Goal: Information Seeking & Learning: Learn about a topic

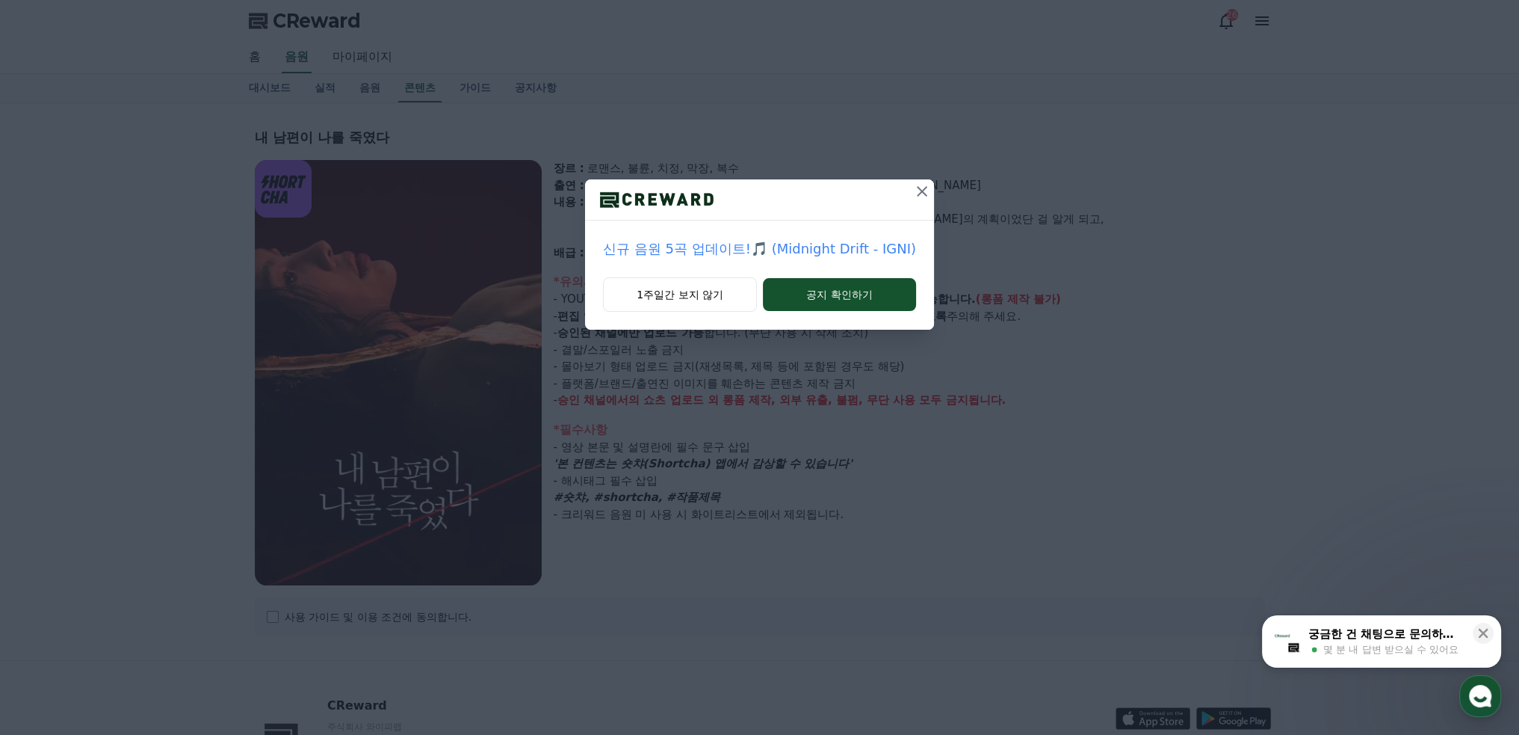
select select
click at [830, 301] on button "공지 확인하기" at bounding box center [839, 294] width 153 height 33
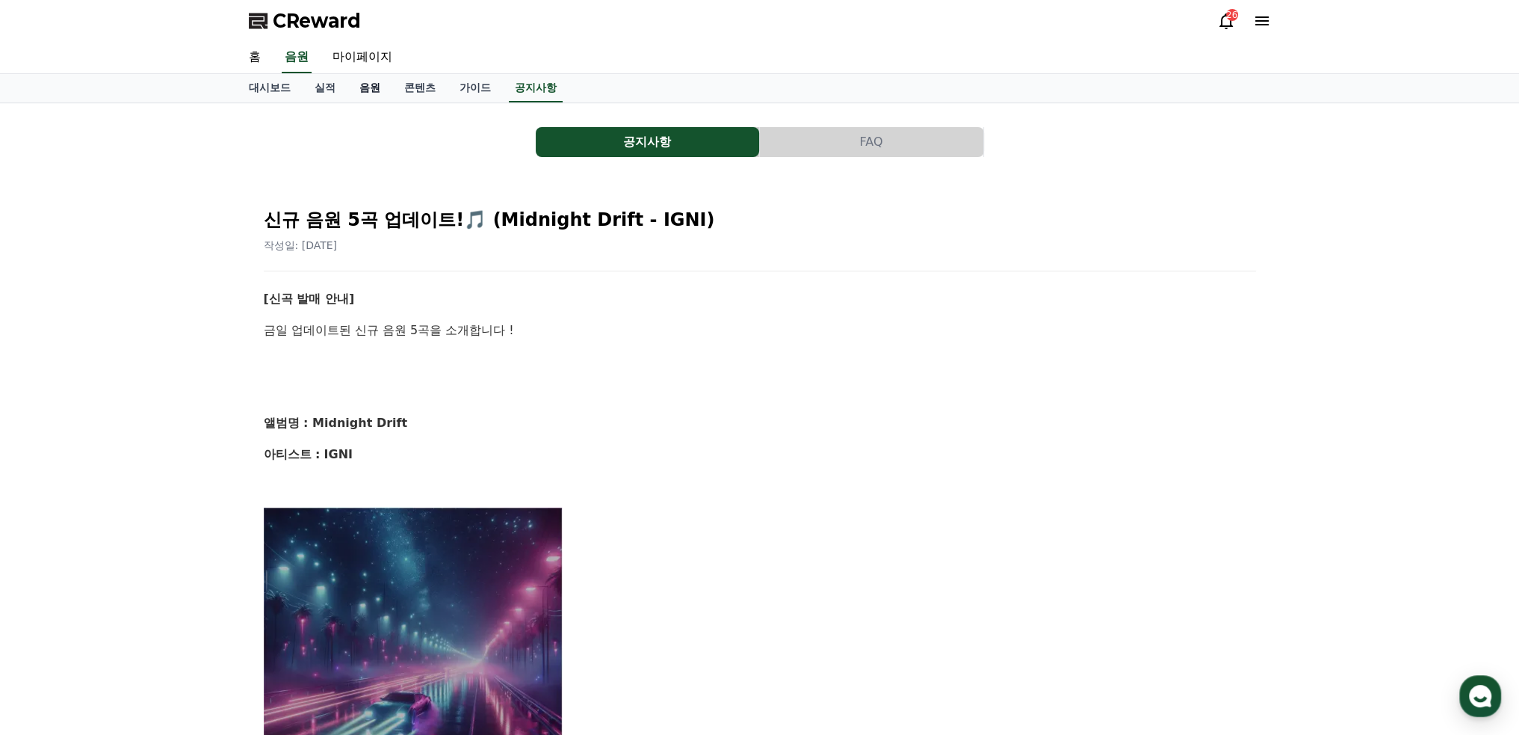
click at [380, 94] on link "음원" at bounding box center [370, 88] width 45 height 28
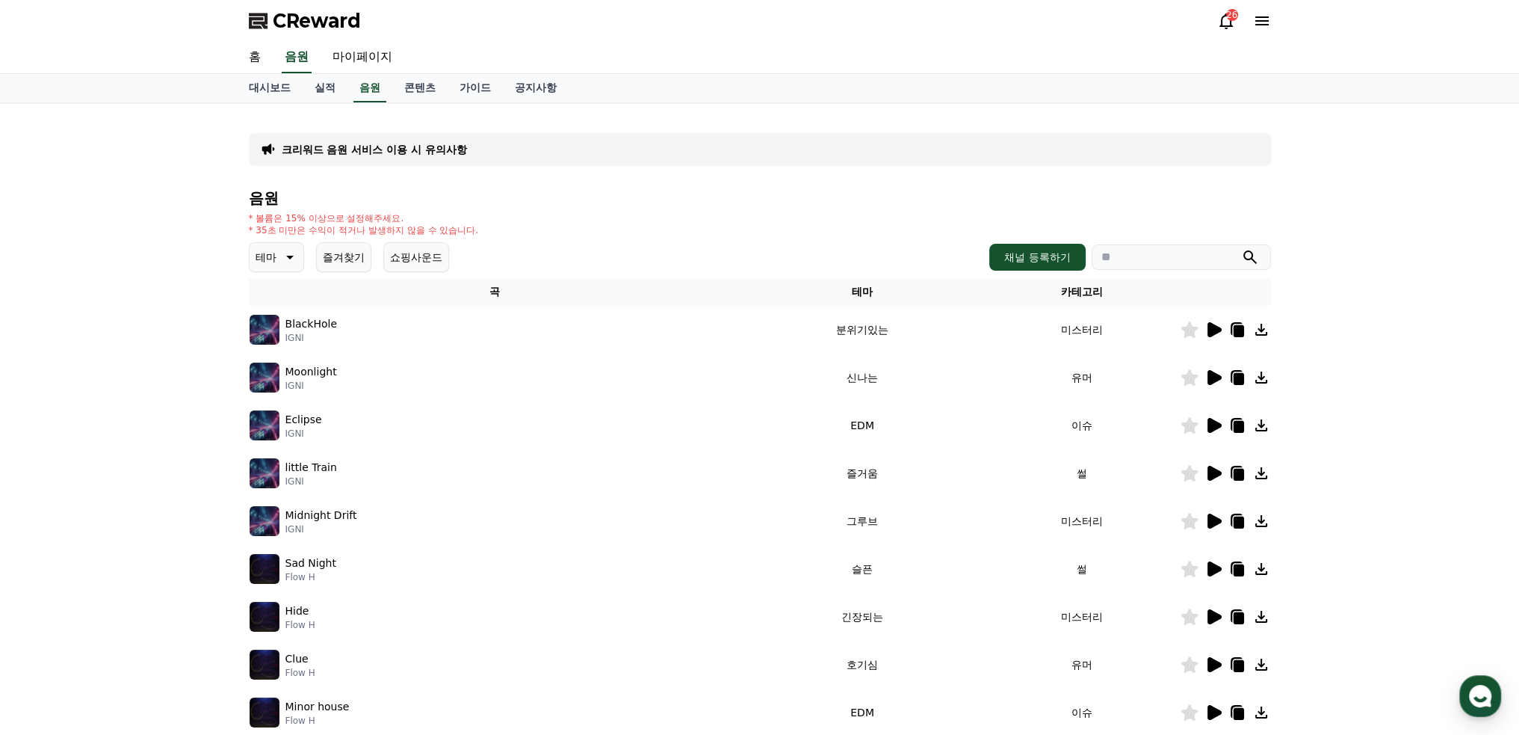
click at [273, 270] on button "테마" at bounding box center [276, 257] width 55 height 30
click at [284, 300] on button "귀여운" at bounding box center [272, 302] width 43 height 33
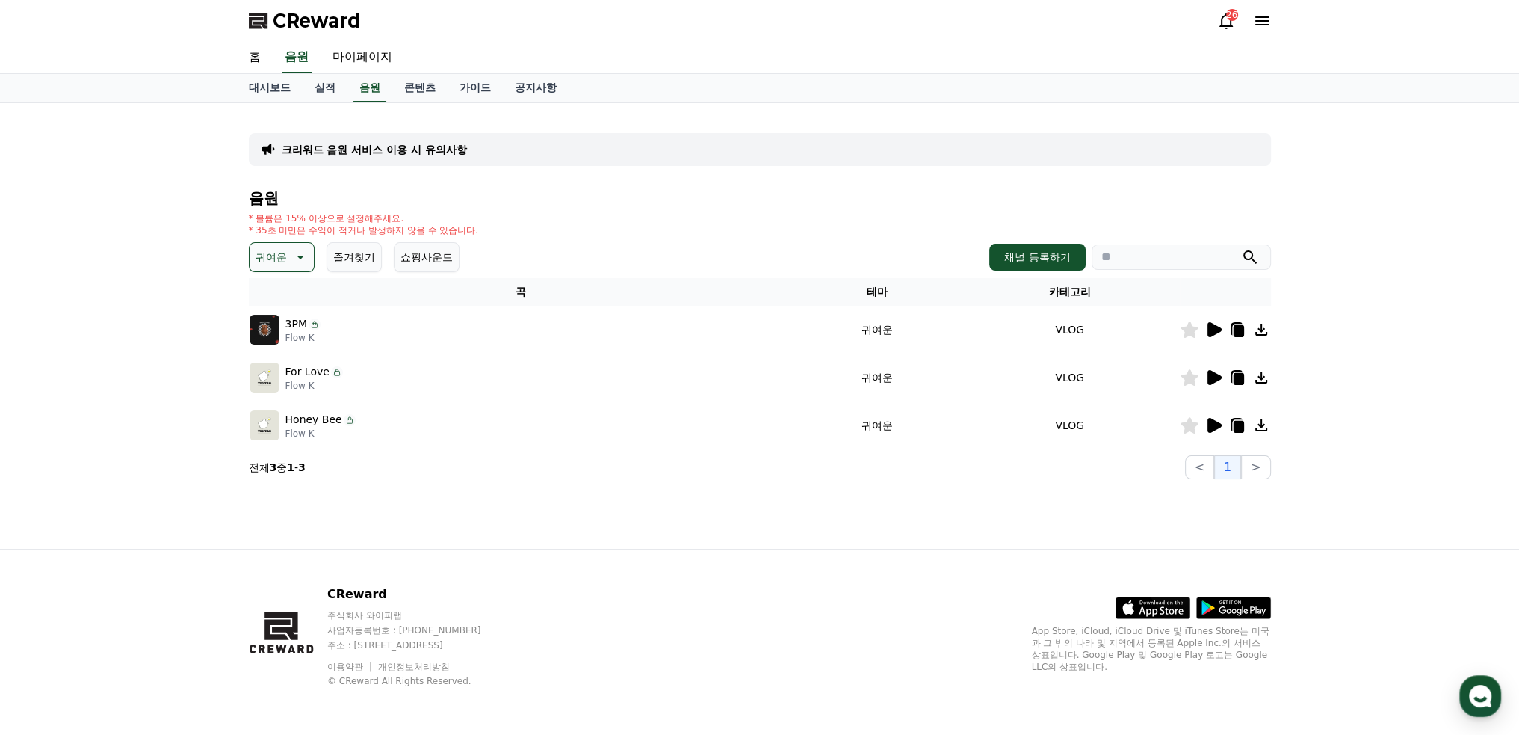
click at [1211, 329] on icon at bounding box center [1215, 329] width 14 height 15
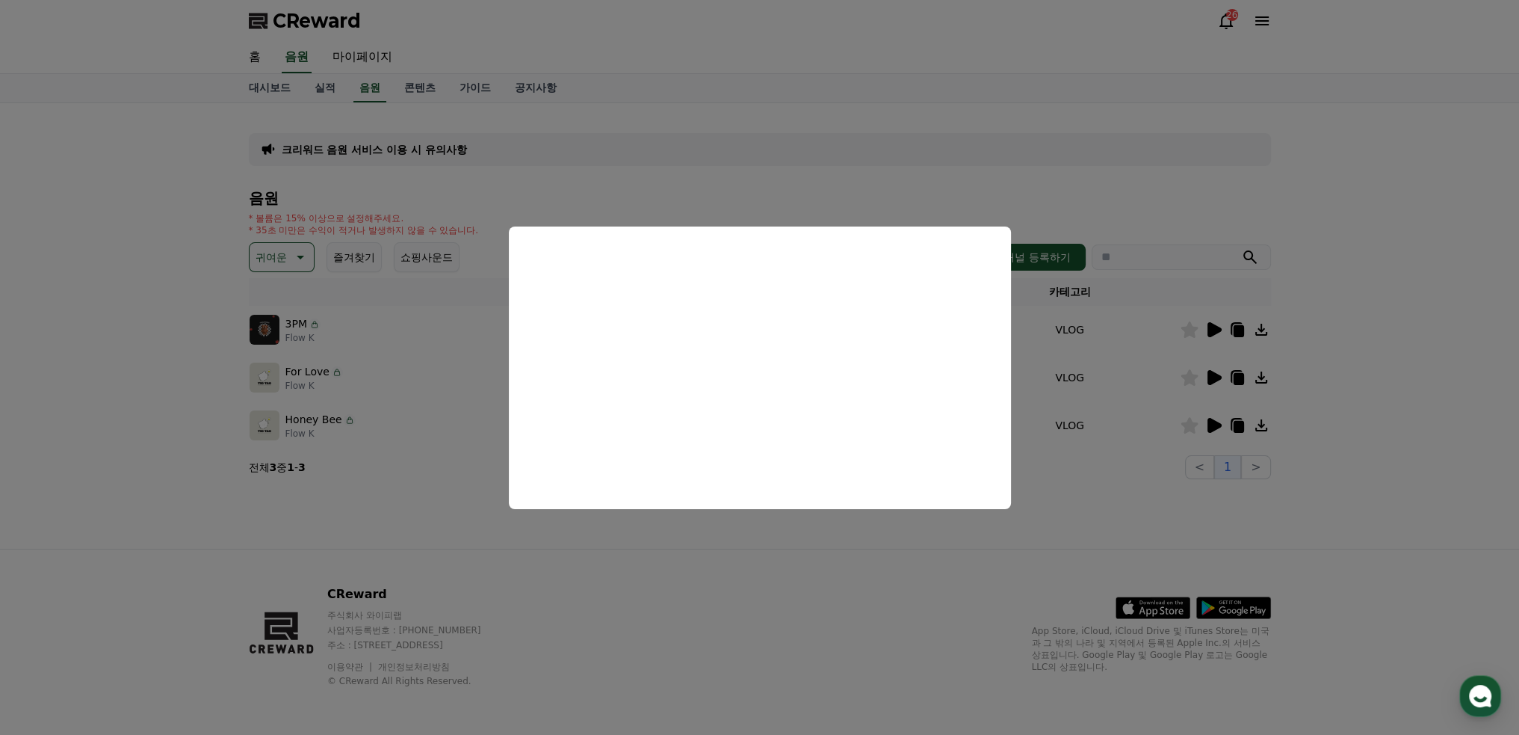
click at [1094, 523] on button "close modal" at bounding box center [759, 367] width 1519 height 735
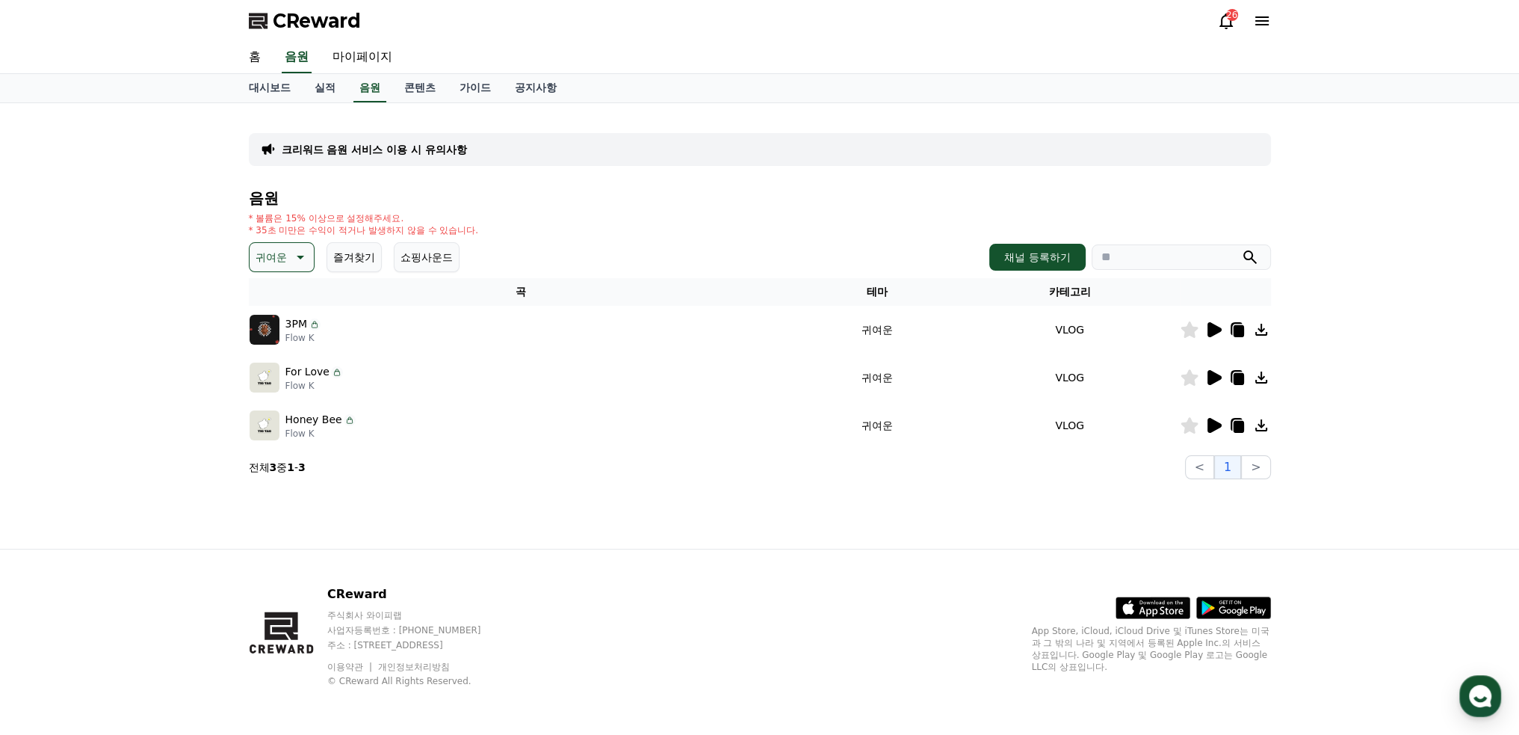
click at [296, 11] on span "CReward" at bounding box center [317, 21] width 88 height 24
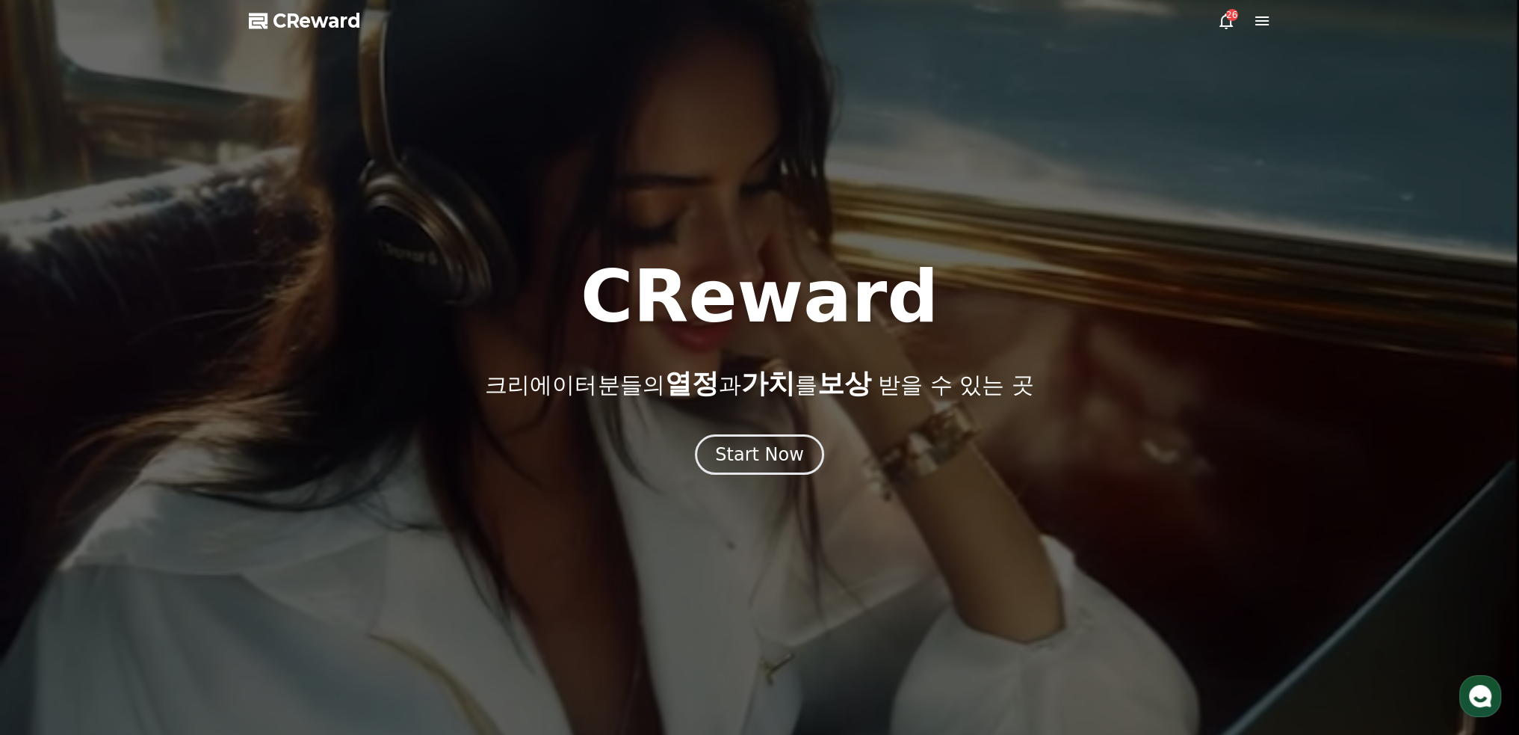
click at [1261, 22] on icon at bounding box center [1262, 21] width 18 height 18
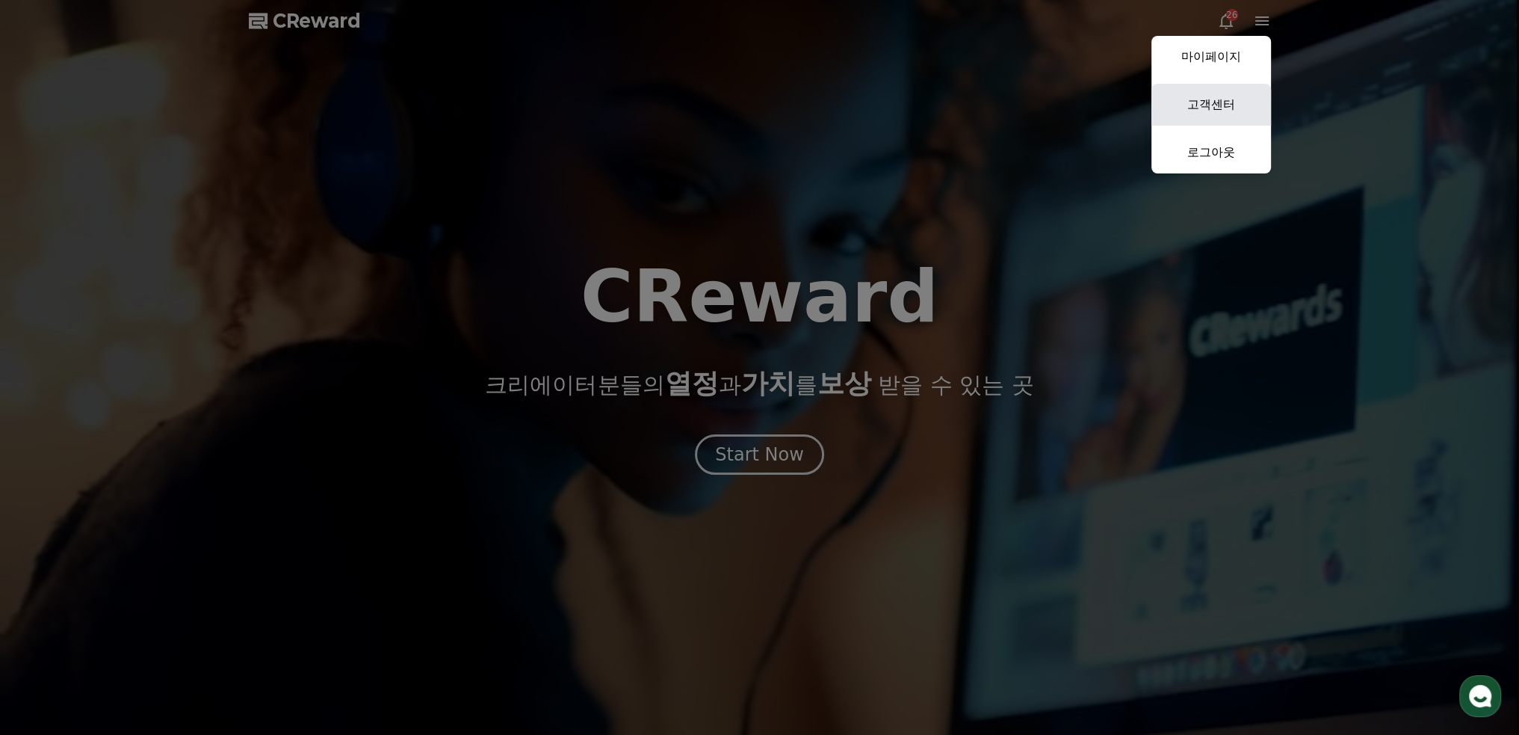
click at [1229, 110] on link "고객센터" at bounding box center [1212, 105] width 120 height 42
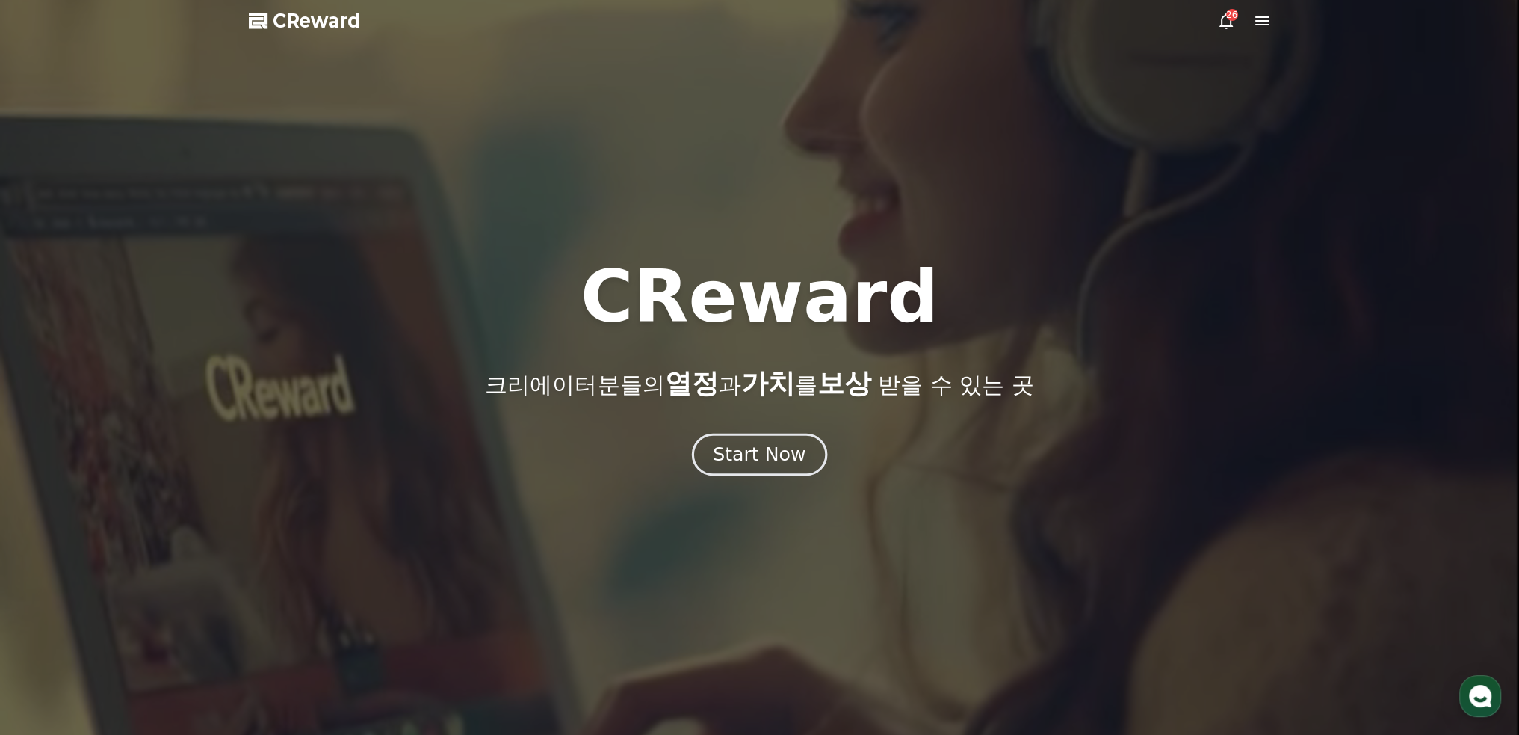
click at [764, 440] on button "Start Now" at bounding box center [759, 454] width 135 height 43
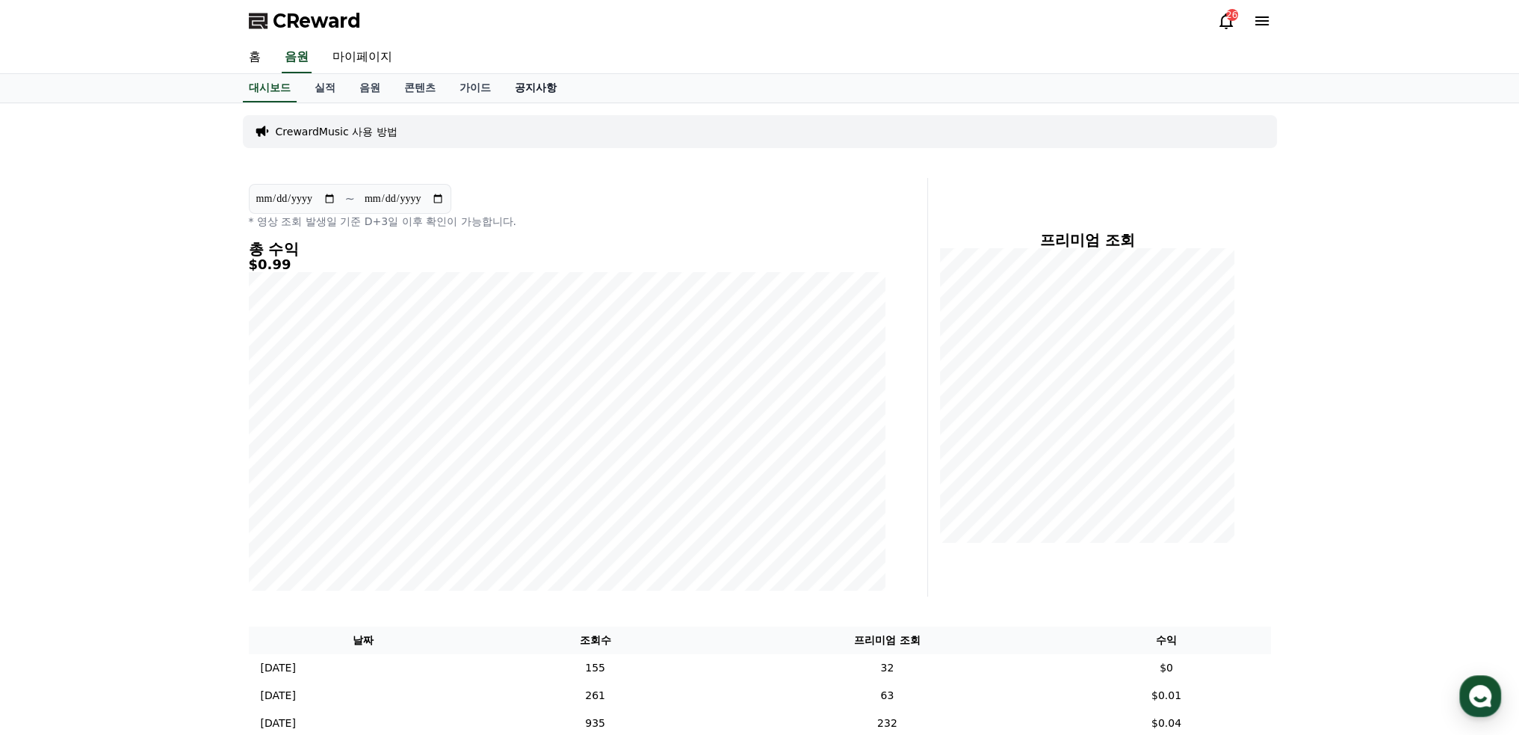
click at [544, 92] on link "공지사항" at bounding box center [536, 88] width 66 height 28
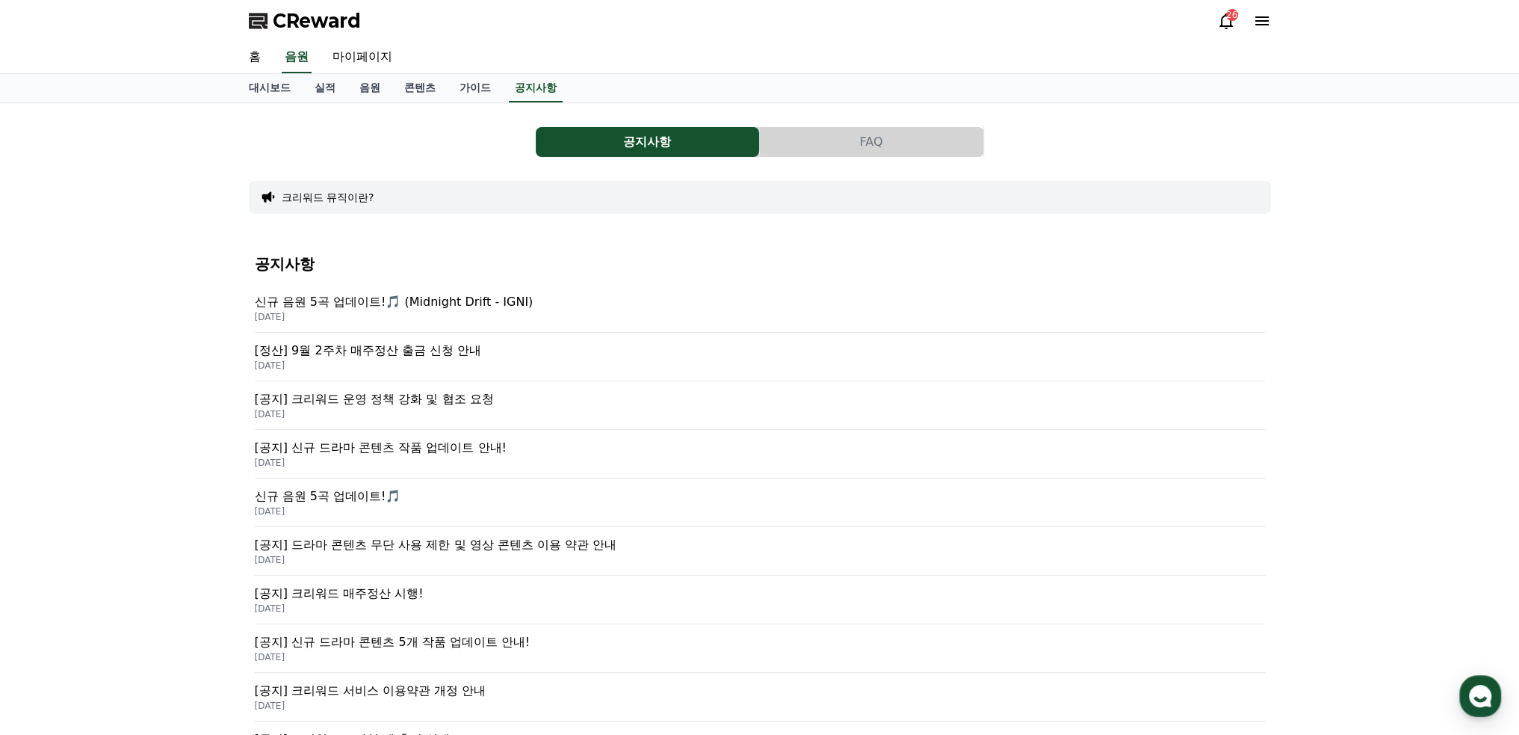
click at [528, 418] on p "2025-09-15" at bounding box center [760, 414] width 1010 height 12
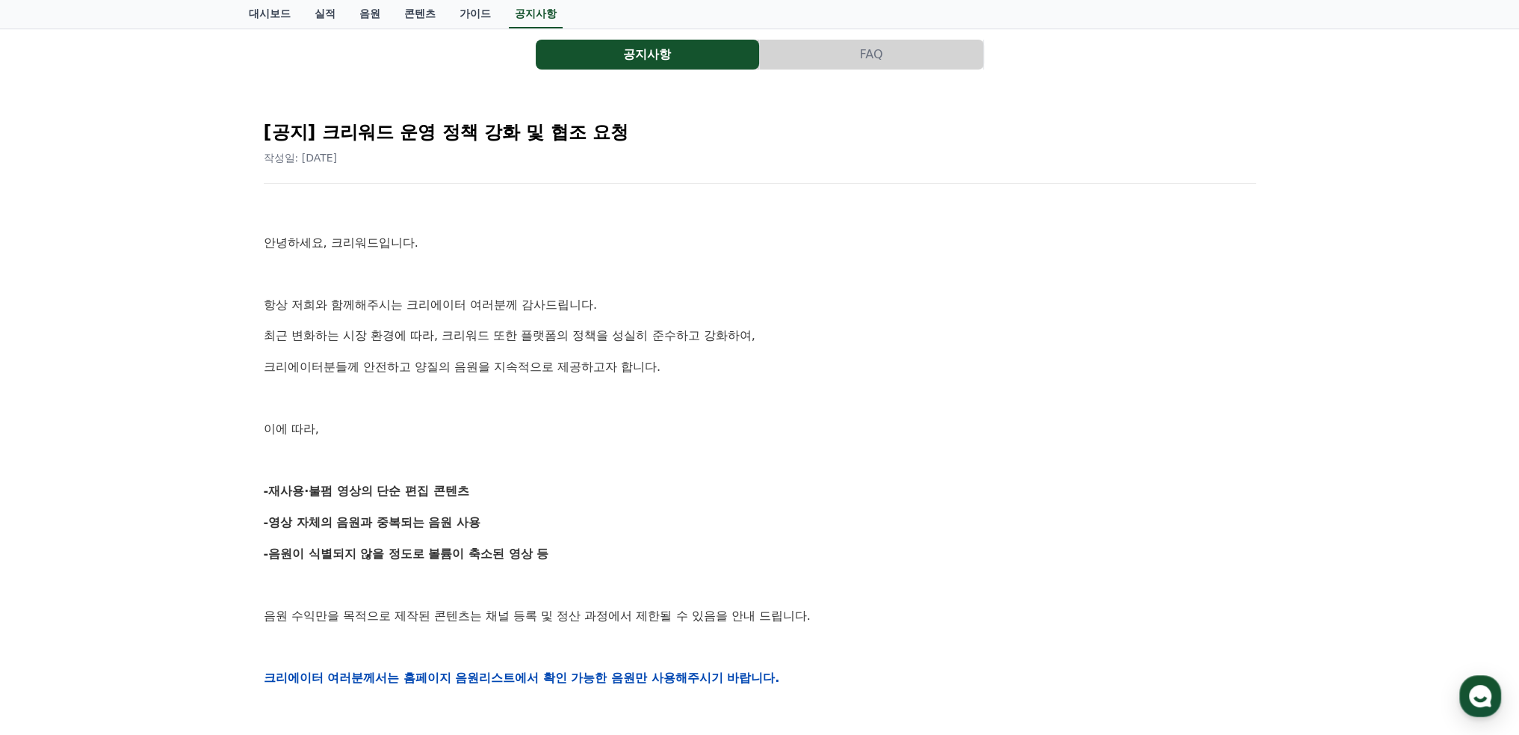
scroll to position [224, 0]
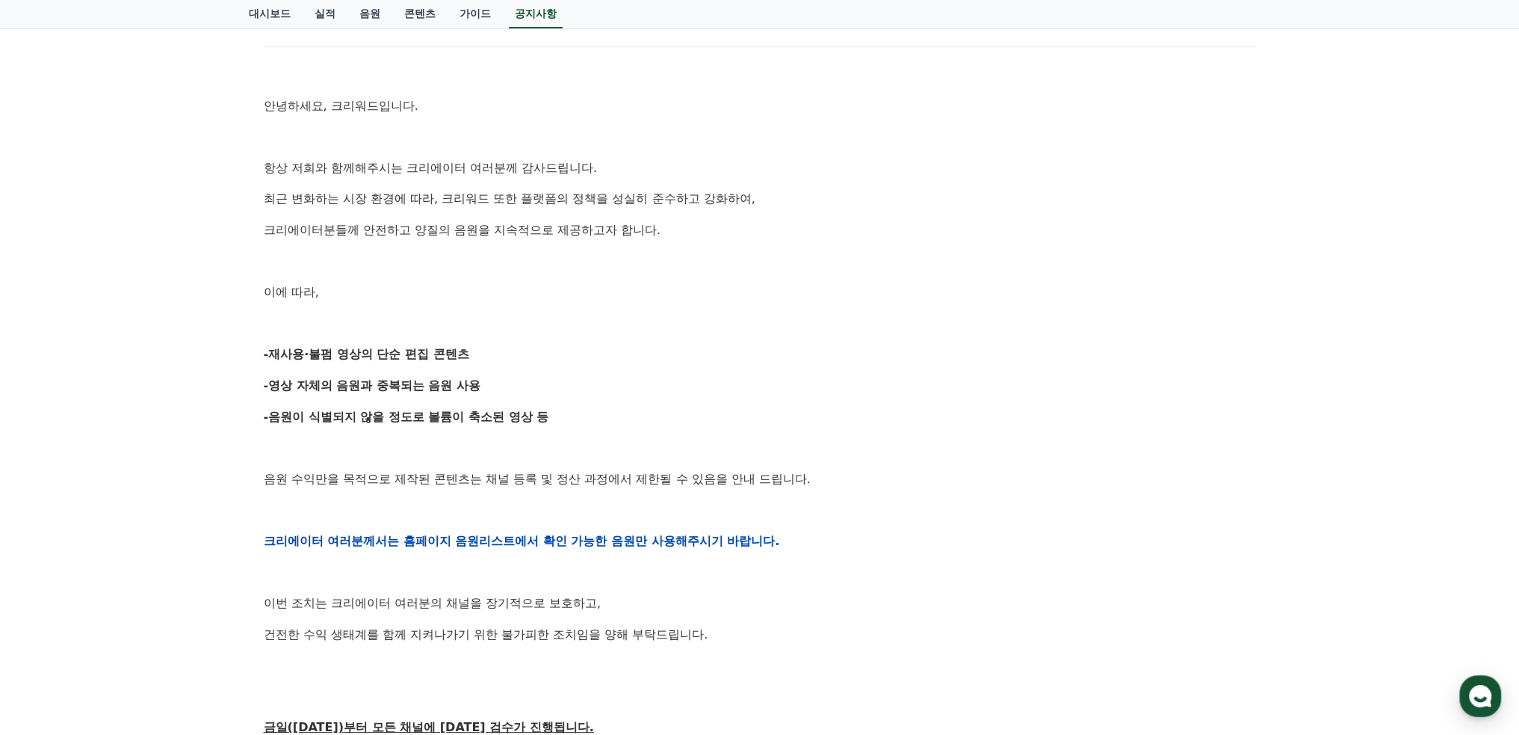
drag, startPoint x: 927, startPoint y: 505, endPoint x: 900, endPoint y: 567, distance: 68.3
click at [900, 567] on div "안녕하세요, 크리워드입니다. 항상 저희와 함께해주시는 크리에이터 여러분께 감사드립니다. 최근 변화하는 시장 환경에 따라, 크리워드 또한 플랫폼…" at bounding box center [760, 540] width 993 height 951
click at [904, 580] on p at bounding box center [760, 572] width 993 height 19
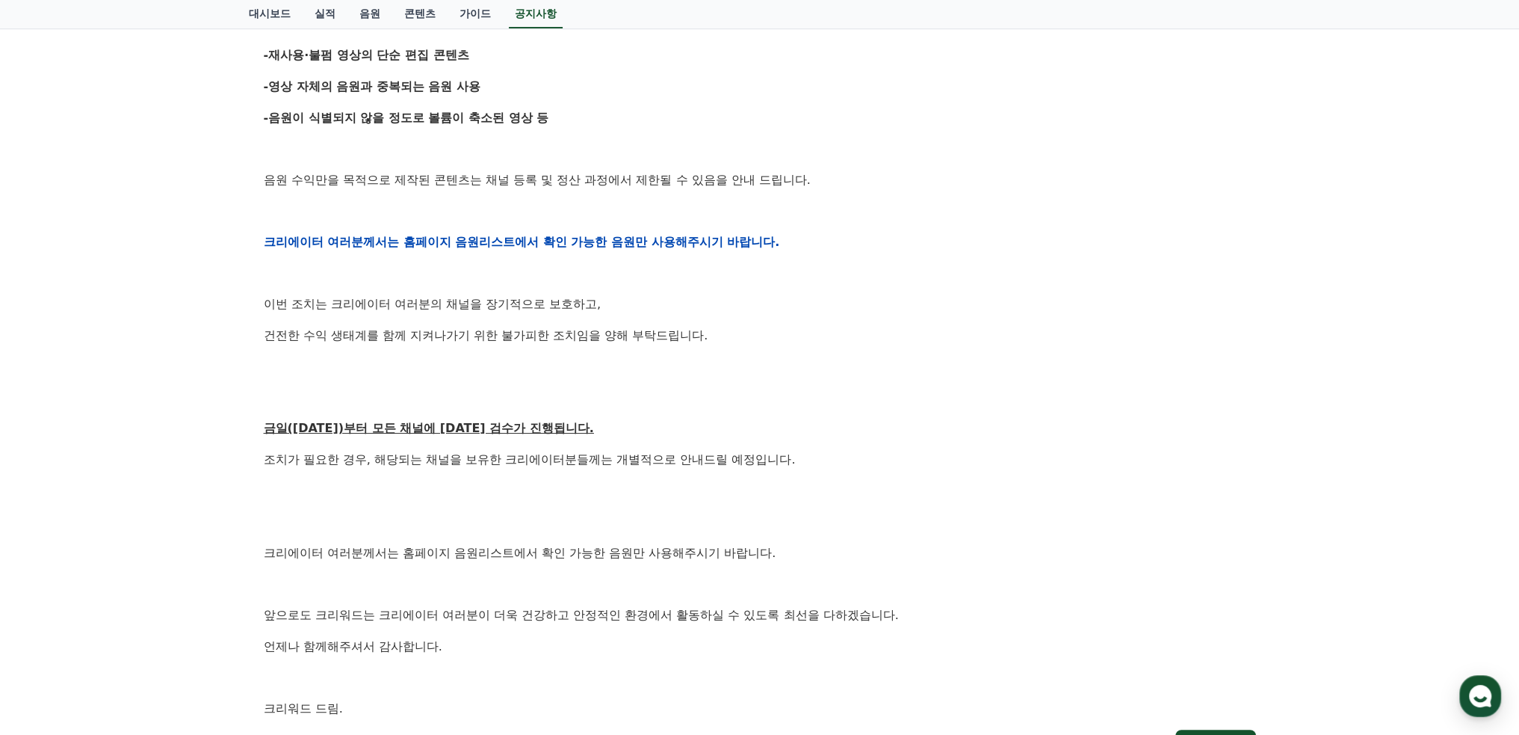
scroll to position [747, 0]
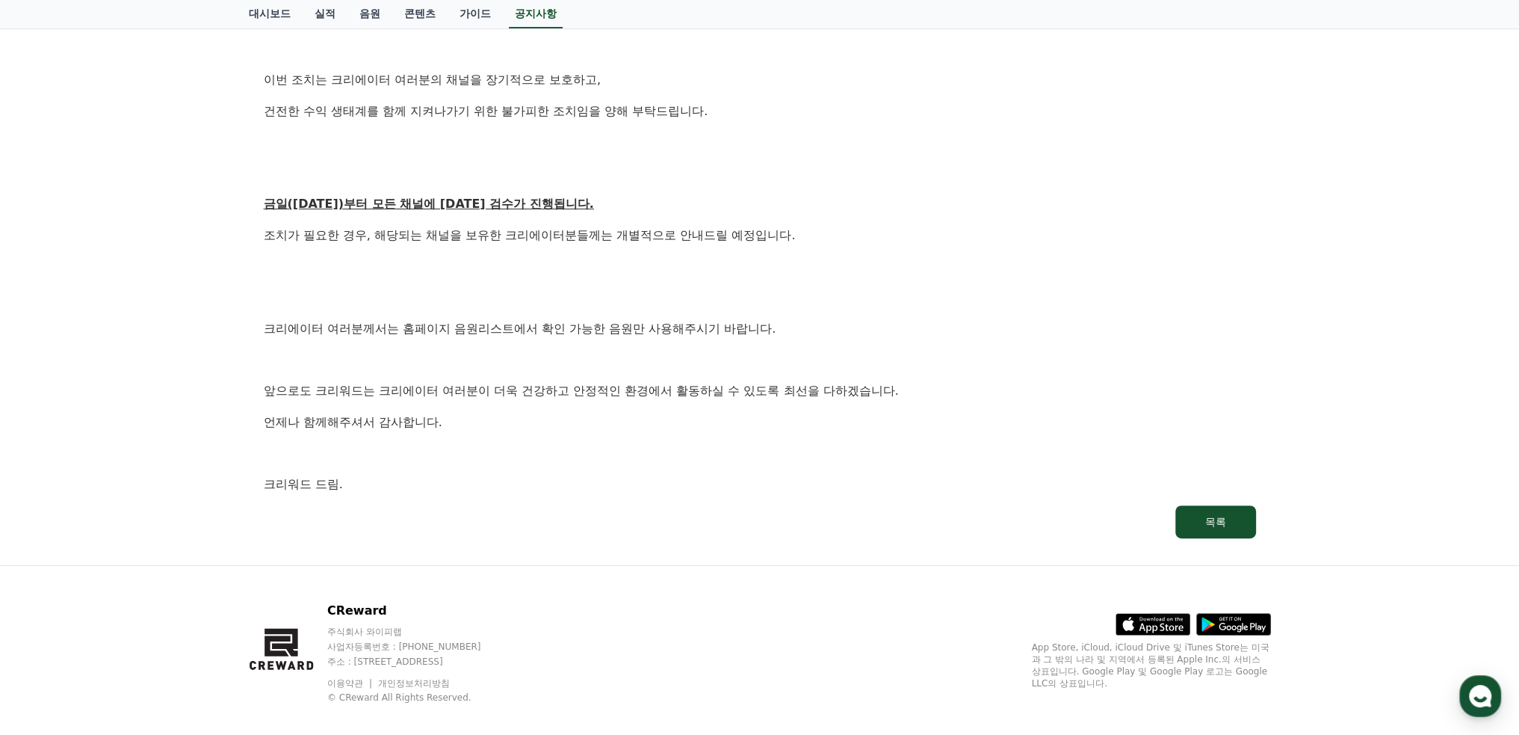
drag, startPoint x: 846, startPoint y: 550, endPoint x: 296, endPoint y: 206, distance: 649.1
click at [277, 192] on div "CReward 26 홈 음원 마이페이지 대시보드 실적 음원 콘텐츠 가이드 공지사항 공지사항 FAQ [공지] 크리워드 운영 정책 강화 및 협조 …" at bounding box center [759, 2] width 1519 height 1499
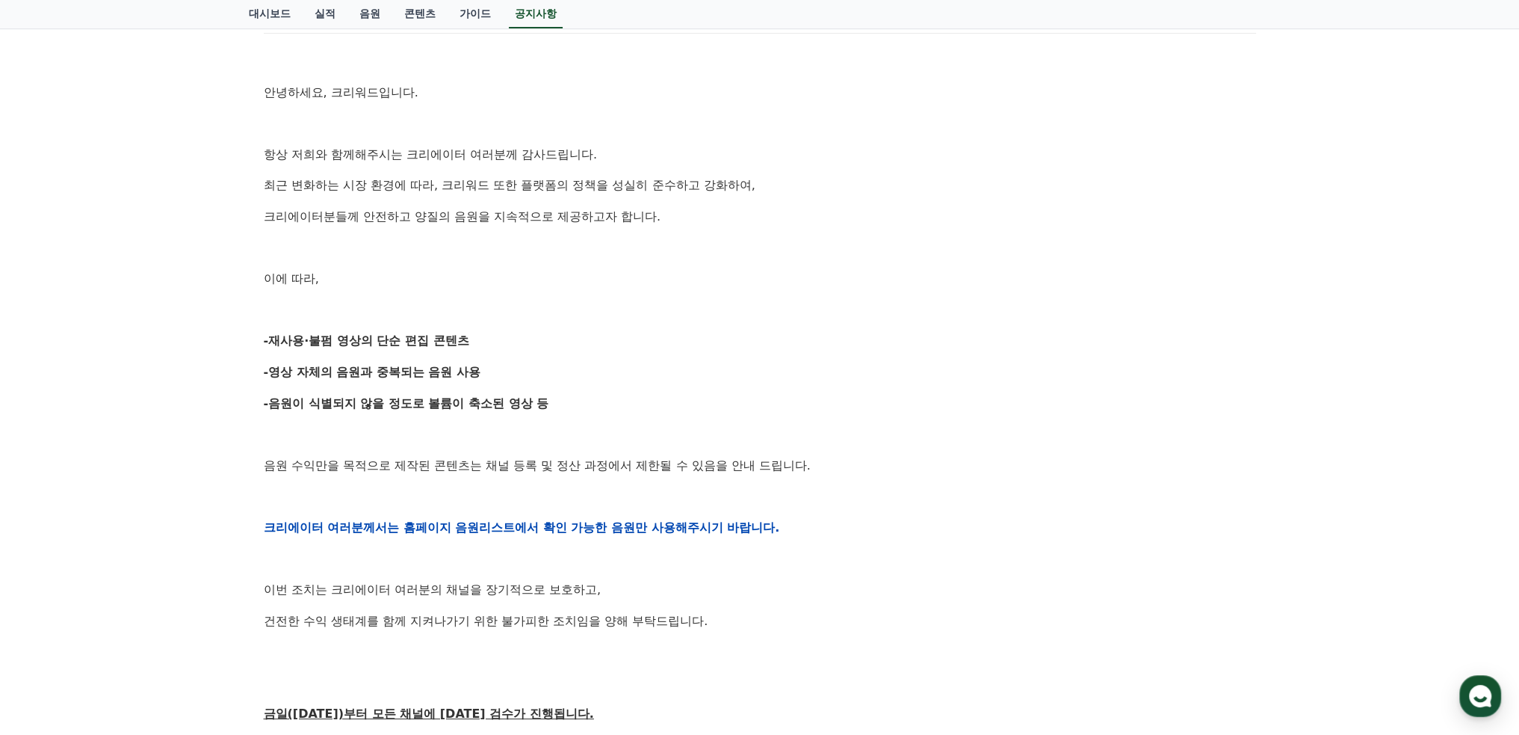
scroll to position [224, 0]
